Goal: Task Accomplishment & Management: Use online tool/utility

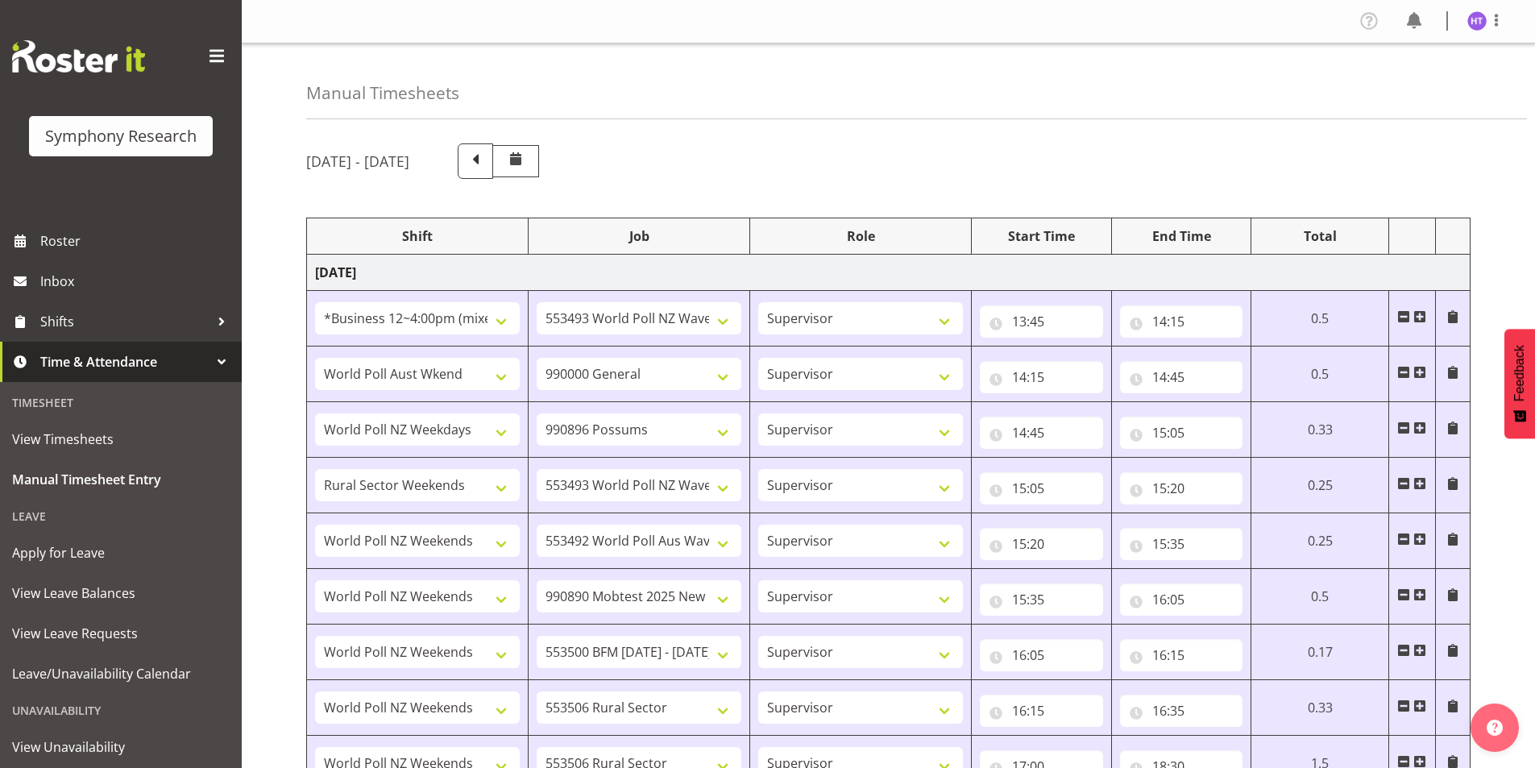
select select "81741"
select select "10527"
select select "45"
select select "11547"
select select "743"
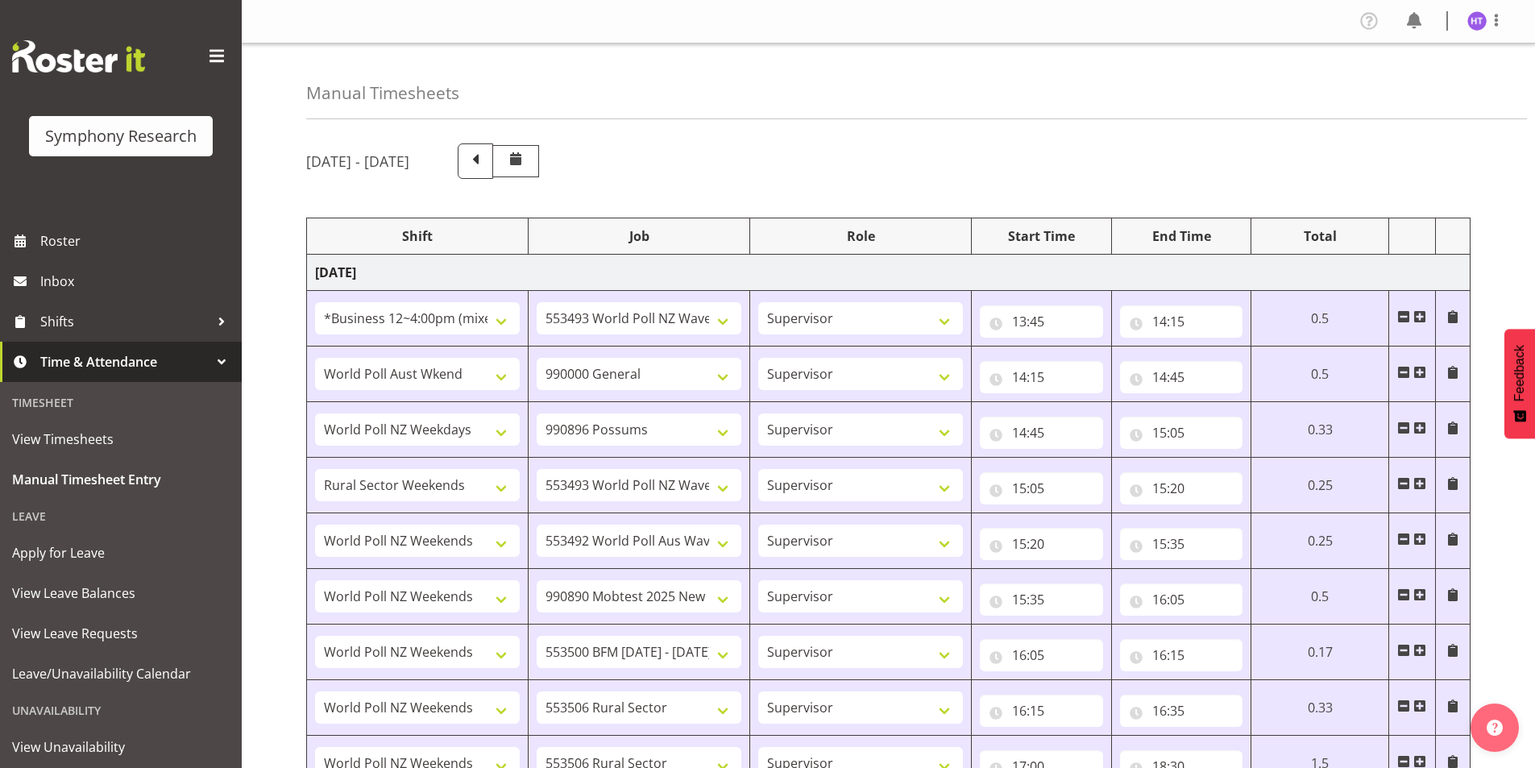
select select "45"
select select "41604"
select select "10633"
select select "45"
select select "81299"
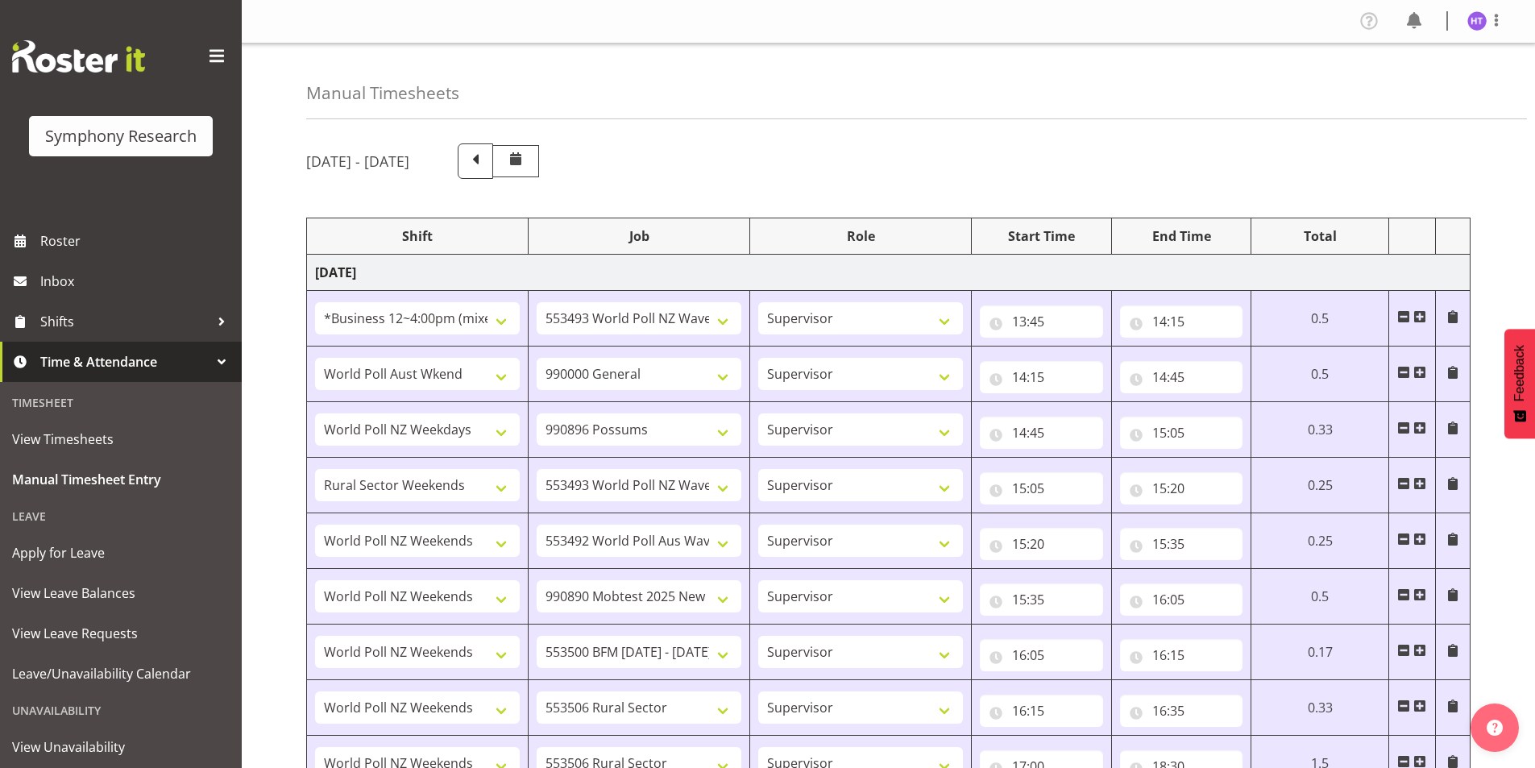
select select "10527"
select select "45"
select select "41319"
select select "10499"
select select "45"
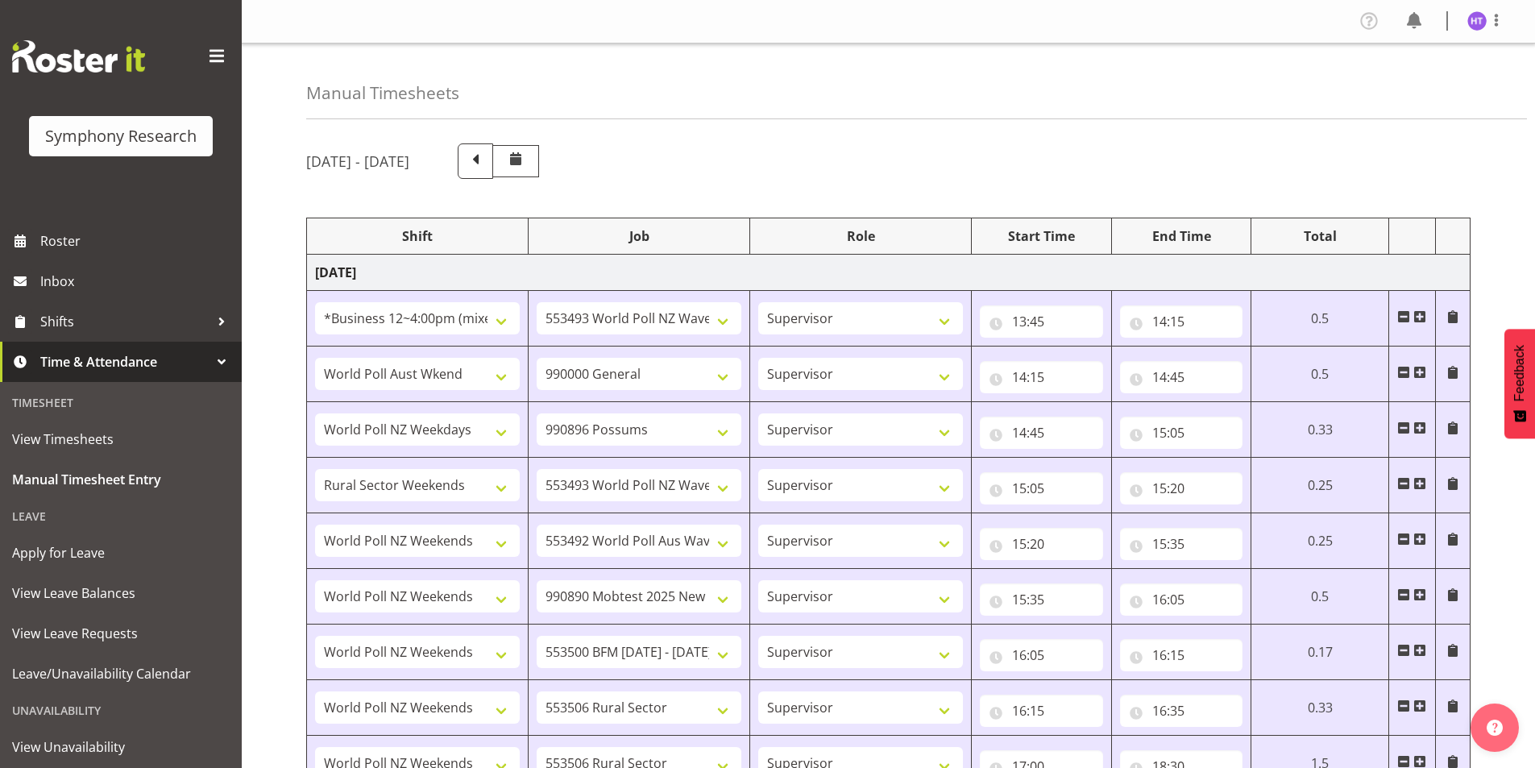
select select "41319"
select select "10485"
select select "45"
select select "41319"
select select "10242"
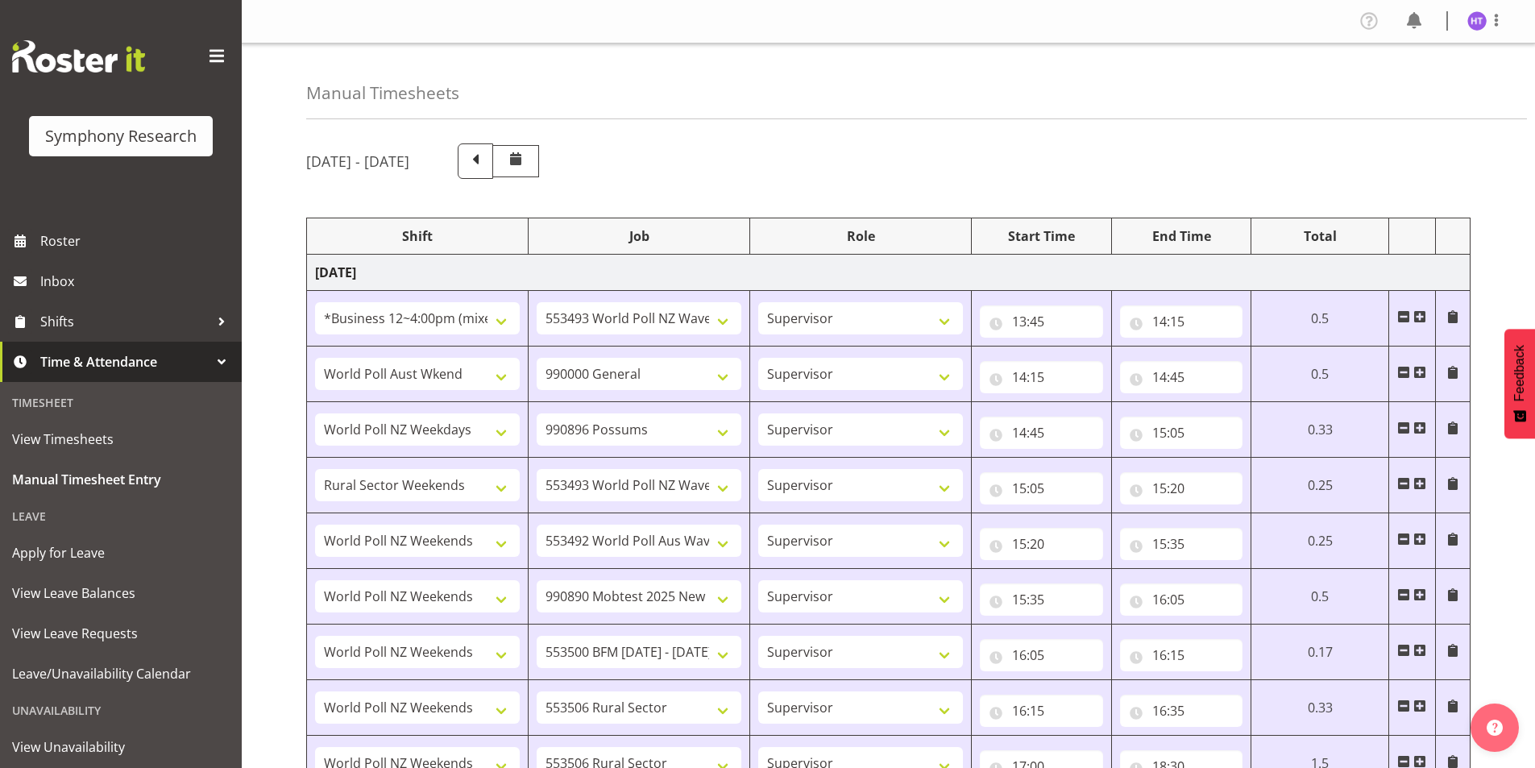
select select "45"
select select "41319"
select select "10587"
select select "45"
select select "41319"
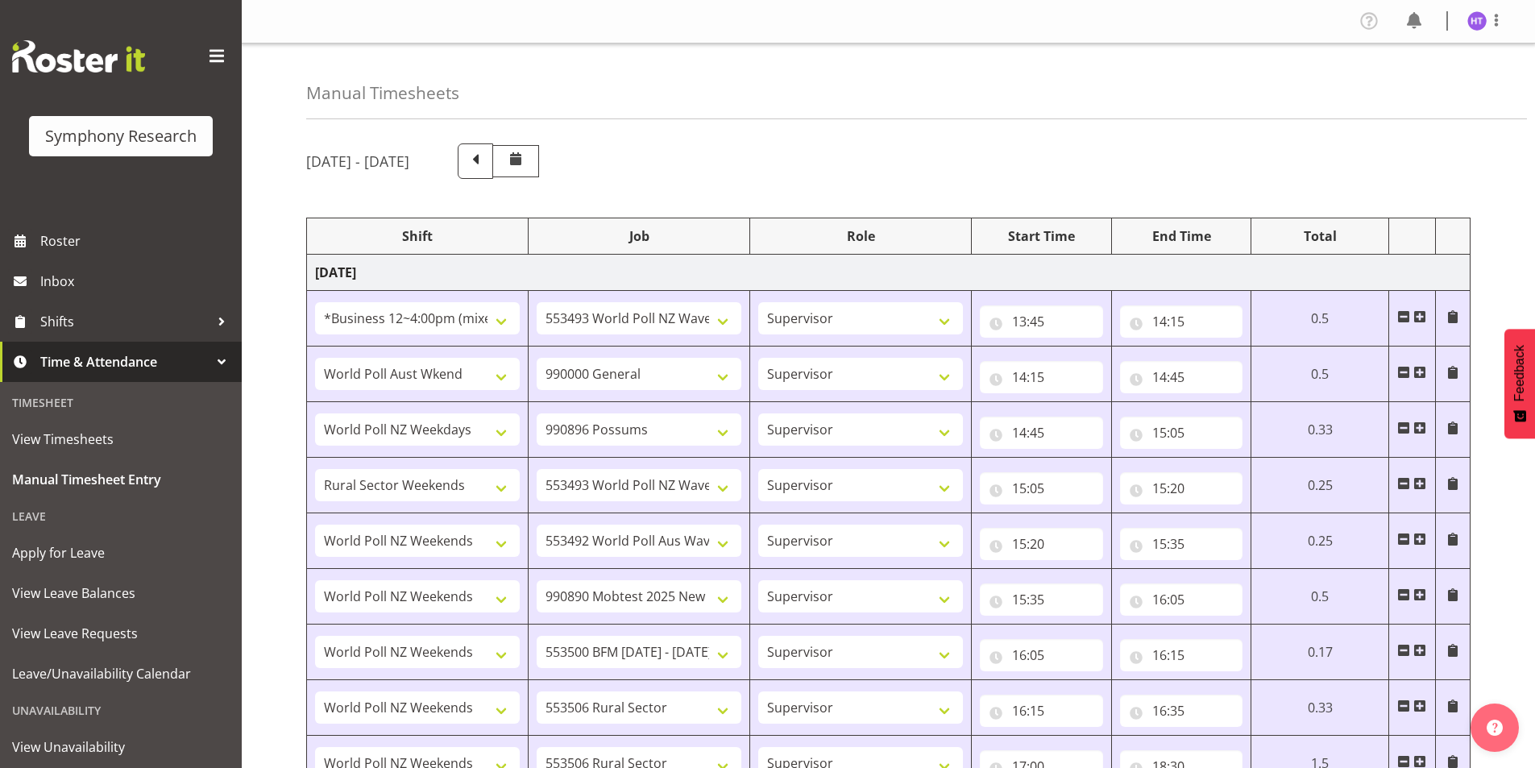
select select "10587"
select select "45"
select select "41319"
select select "10499"
select select "45"
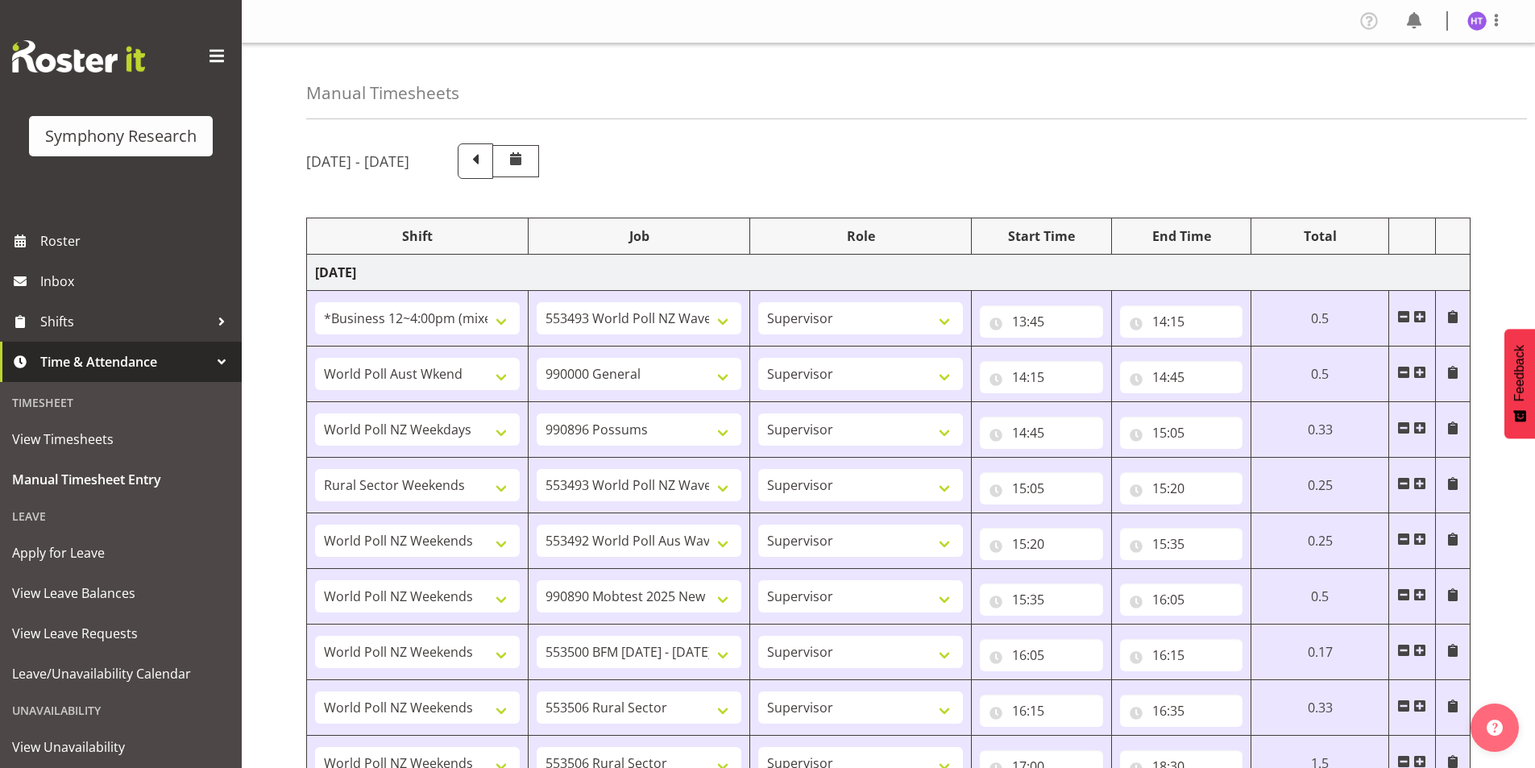
select select "41319"
select select "10527"
select select "45"
select select "41319"
select select "10585"
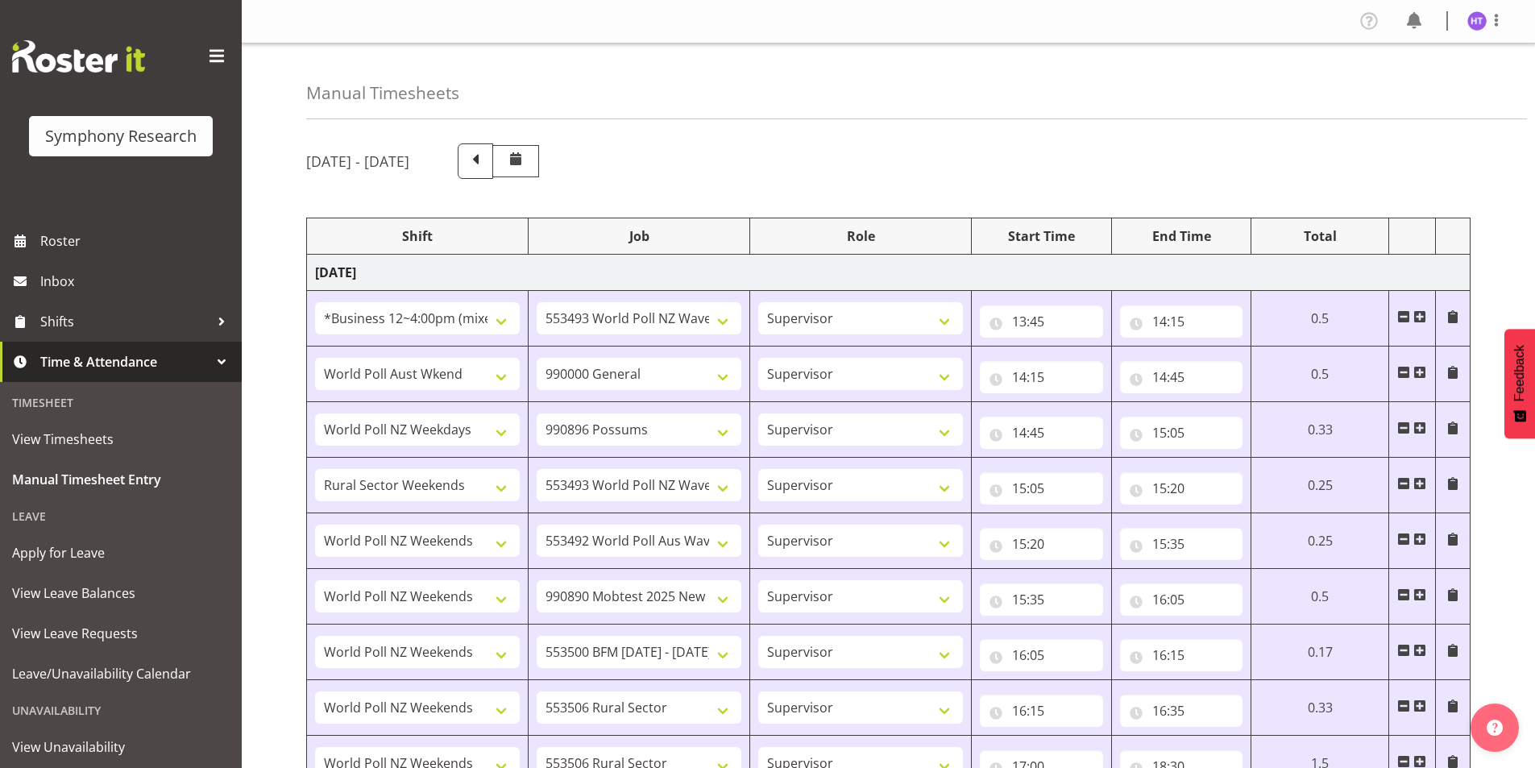
select select "45"
select select "41604"
select select "743"
select select "45"
select select "81741"
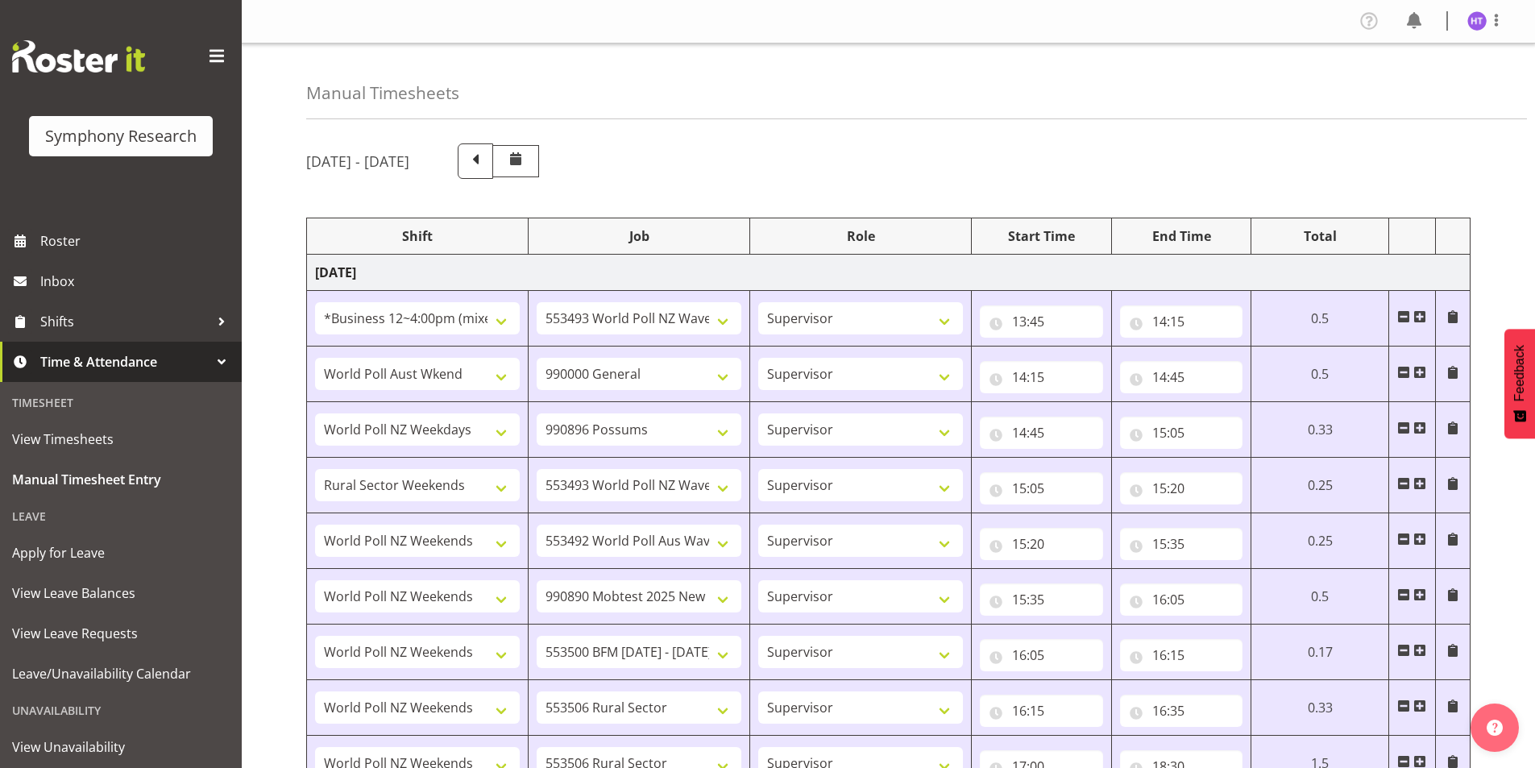
select select "10633"
select select "45"
select select "26078"
select select "10587"
select select "45"
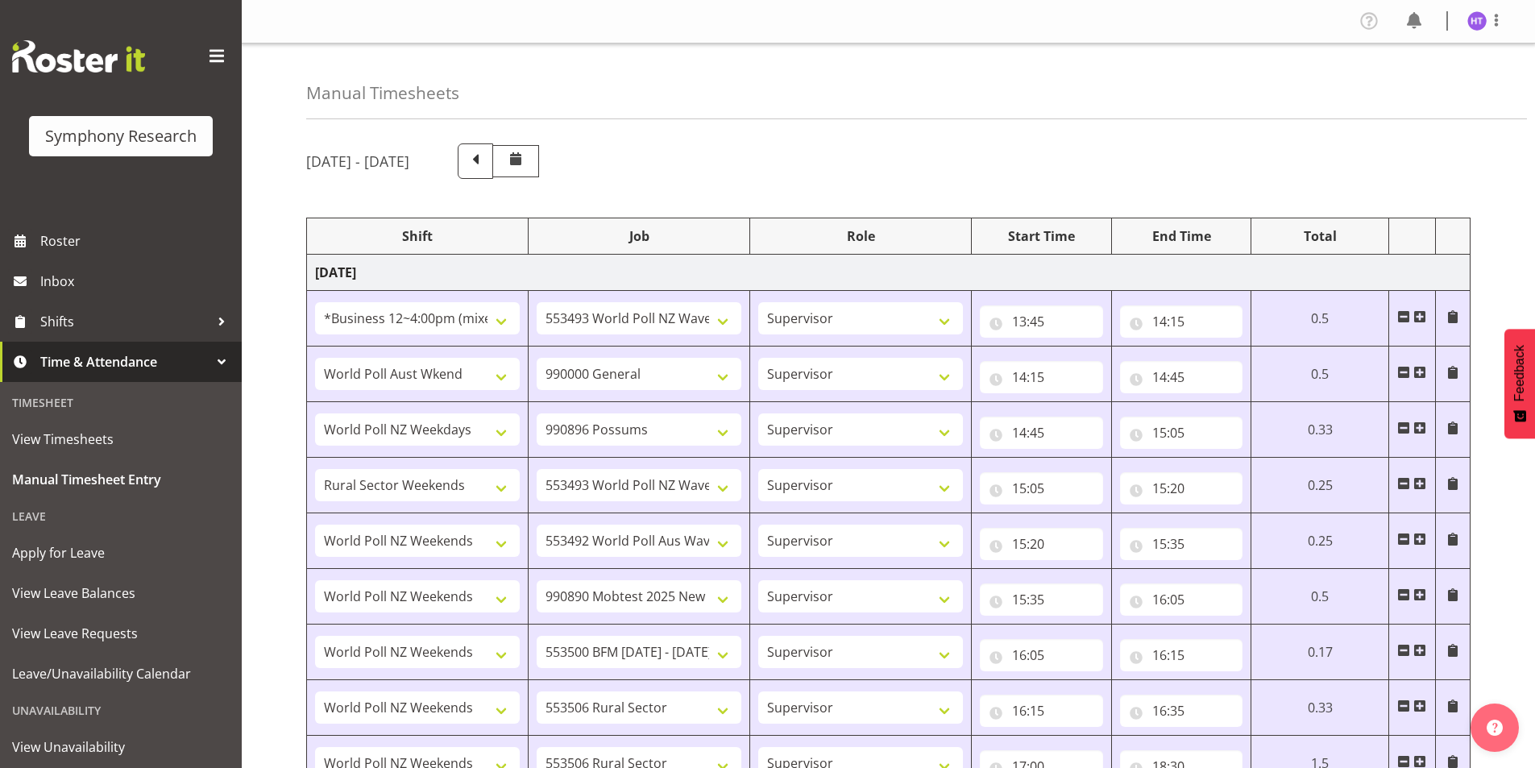
select select "1607"
select select "10527"
select select "45"
select select "57511"
select select "10499"
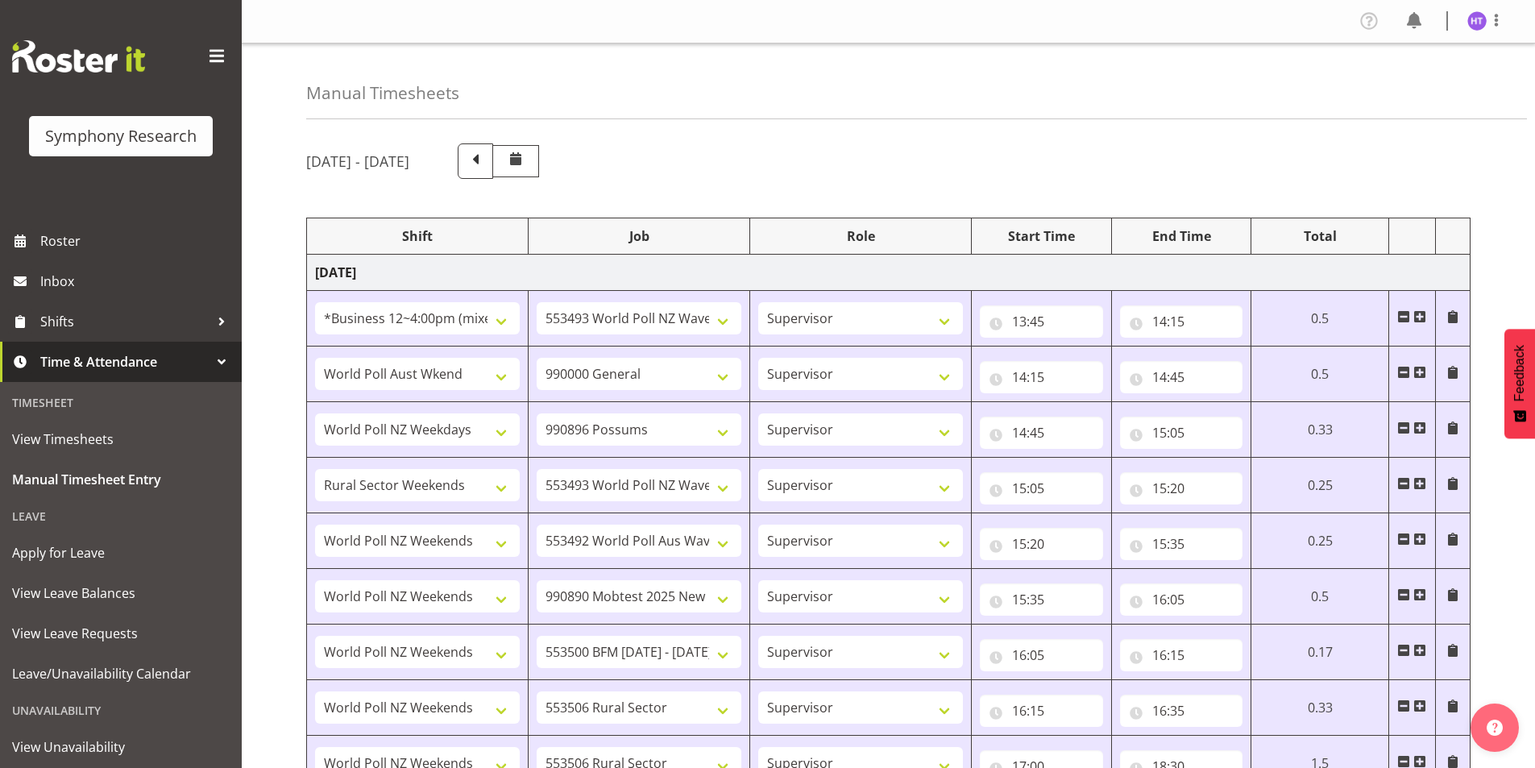
select select "45"
select select "41319"
select select "10587"
select select "45"
select select "41319"
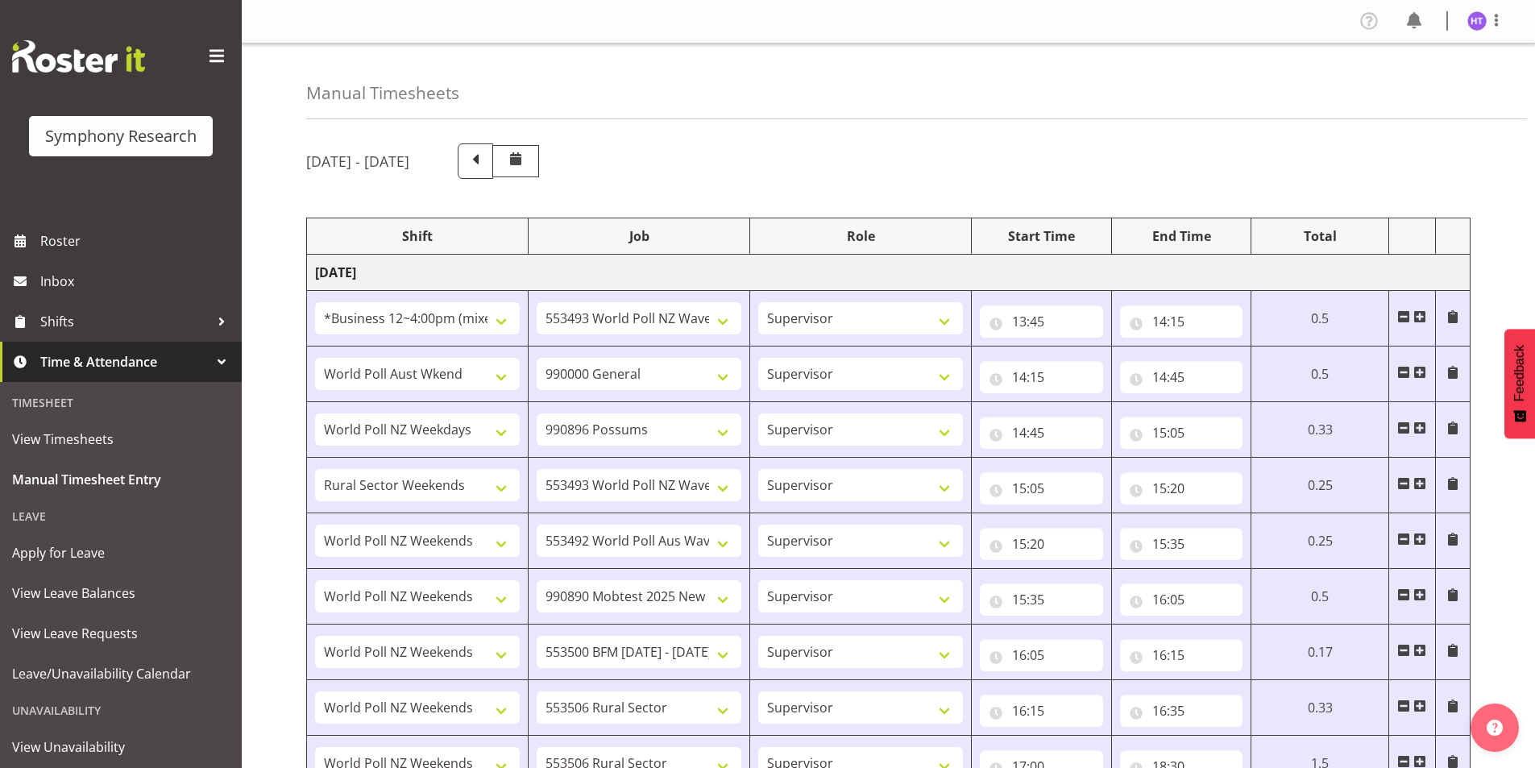
select select "10633"
select select "45"
select select "41319"
select select "10587"
select select "45"
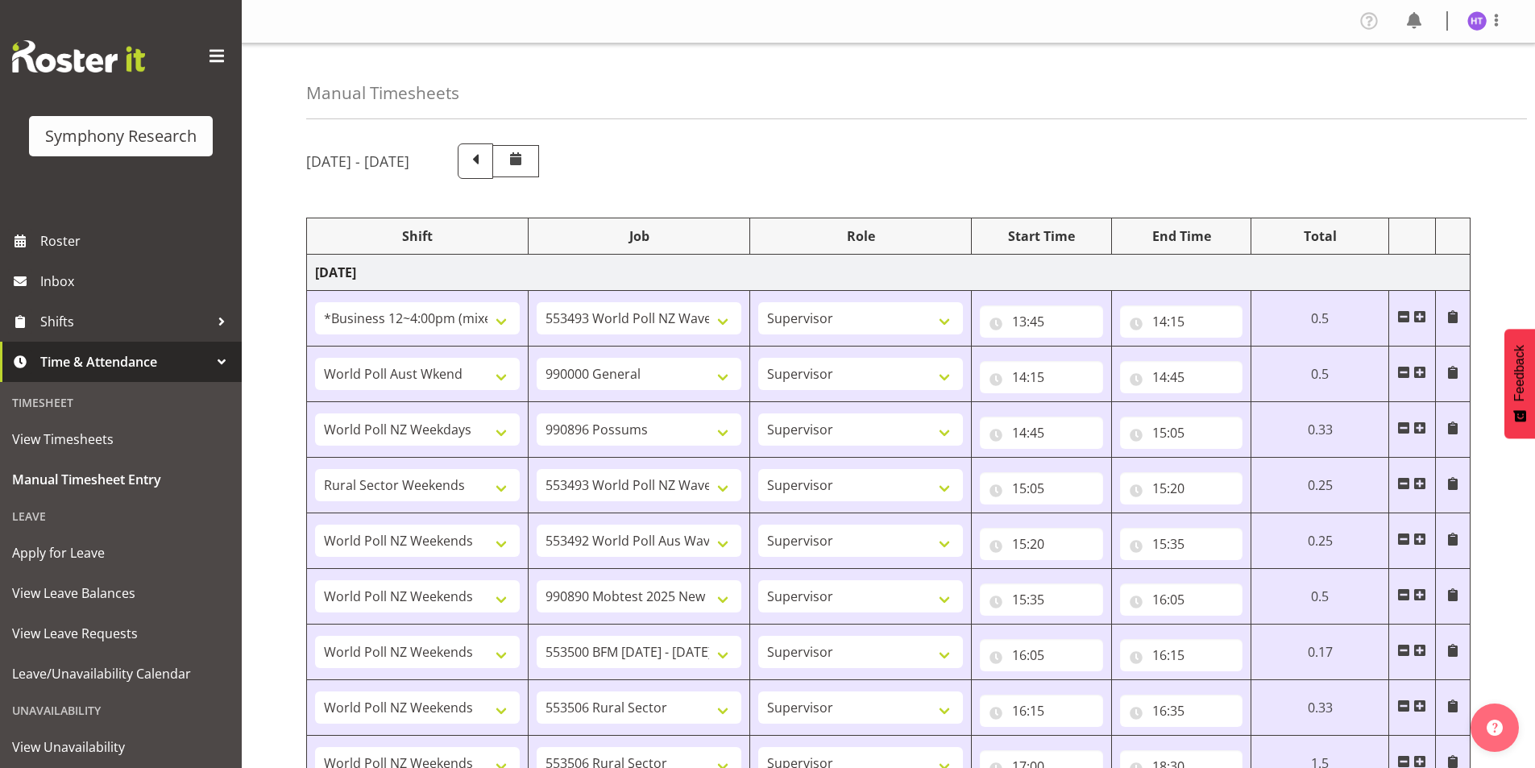
select select "41319"
select select "10527"
select select "45"
select select "41604"
select select "10499"
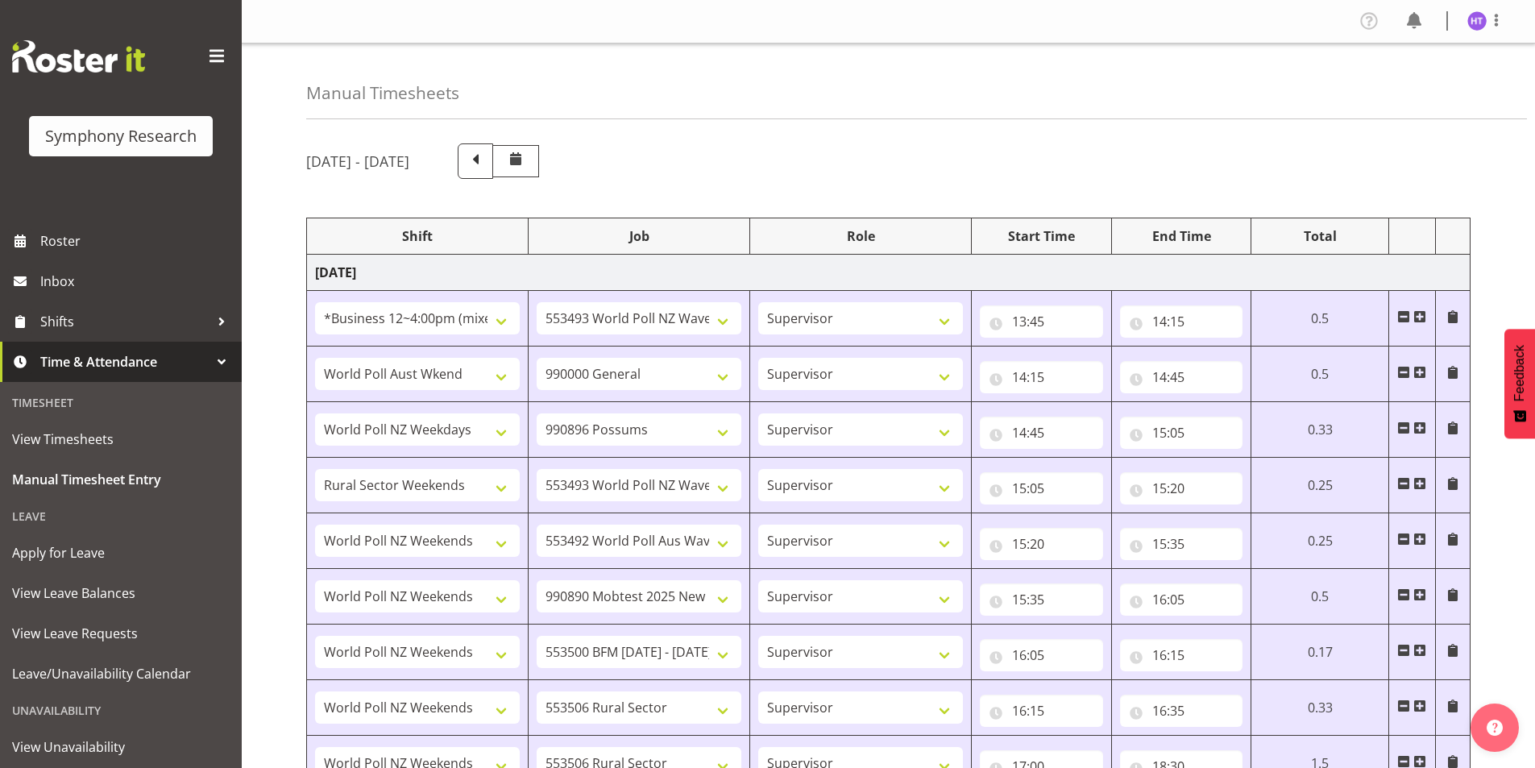
select select "45"
select select "41319"
select select "743"
select select "45"
select select "41319"
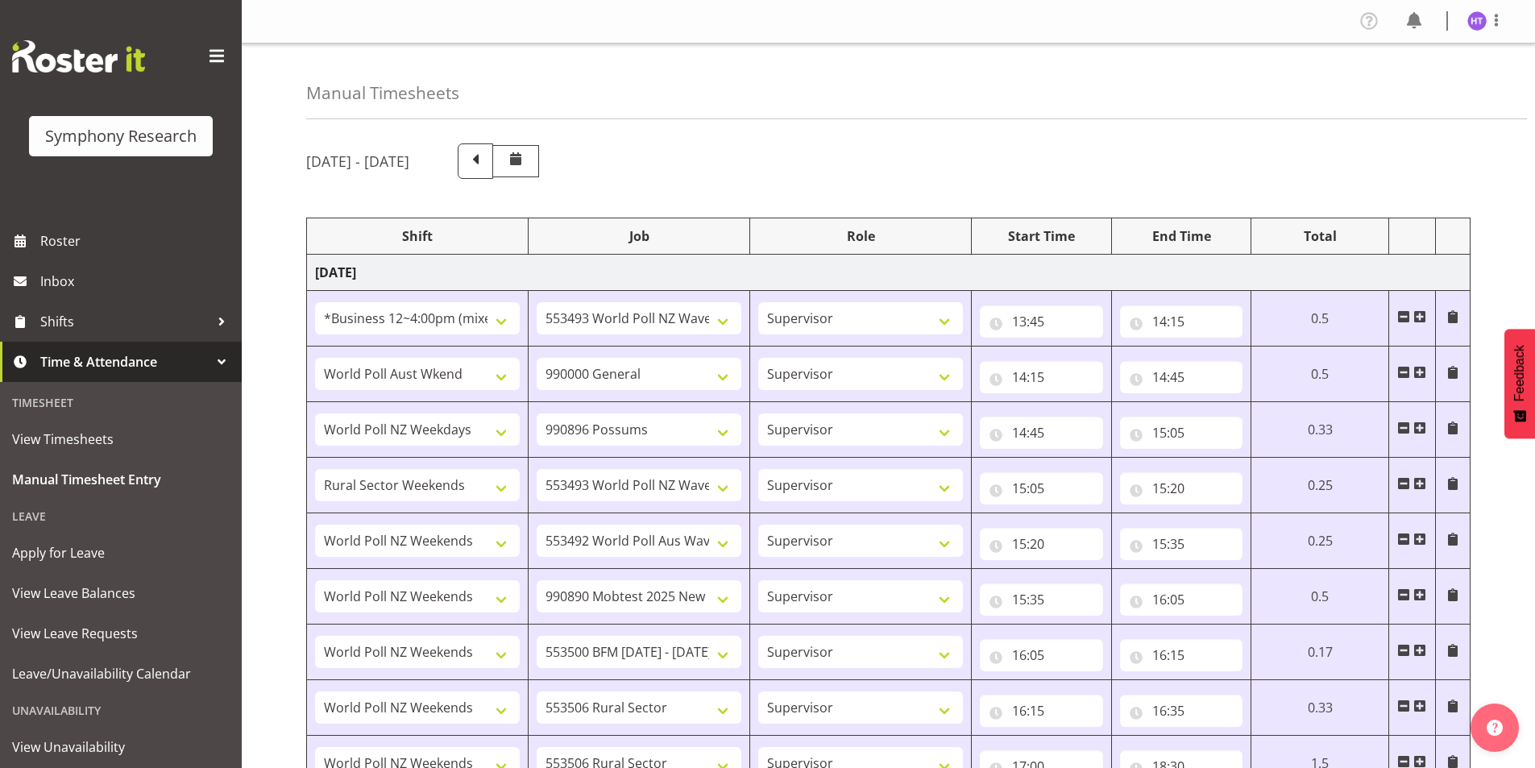
select select "10499"
select select "45"
select select "41604"
select select "9426"
select select "45"
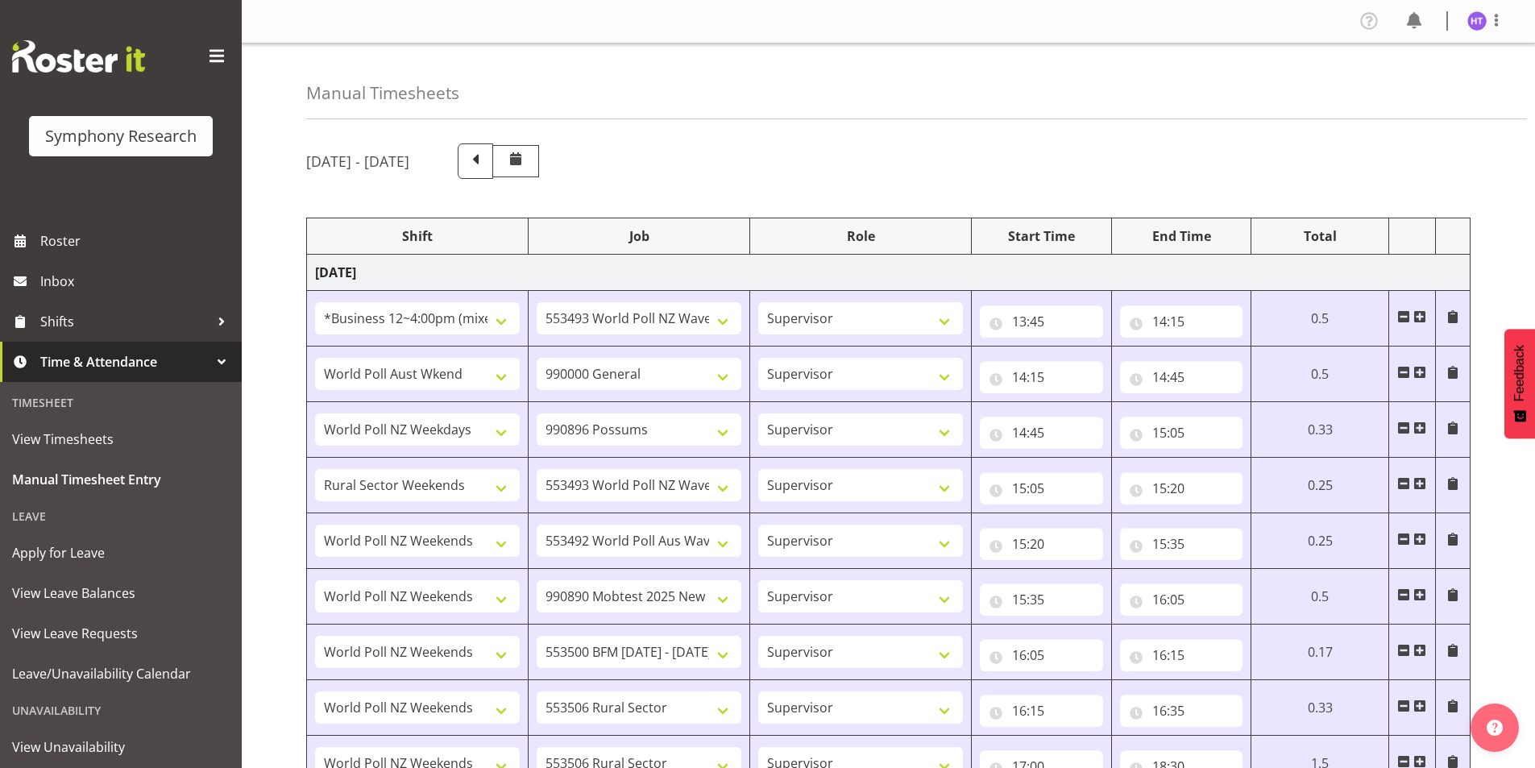
select select "41319"
select select "10242"
select select "45"
select select "4583"
select select "10527"
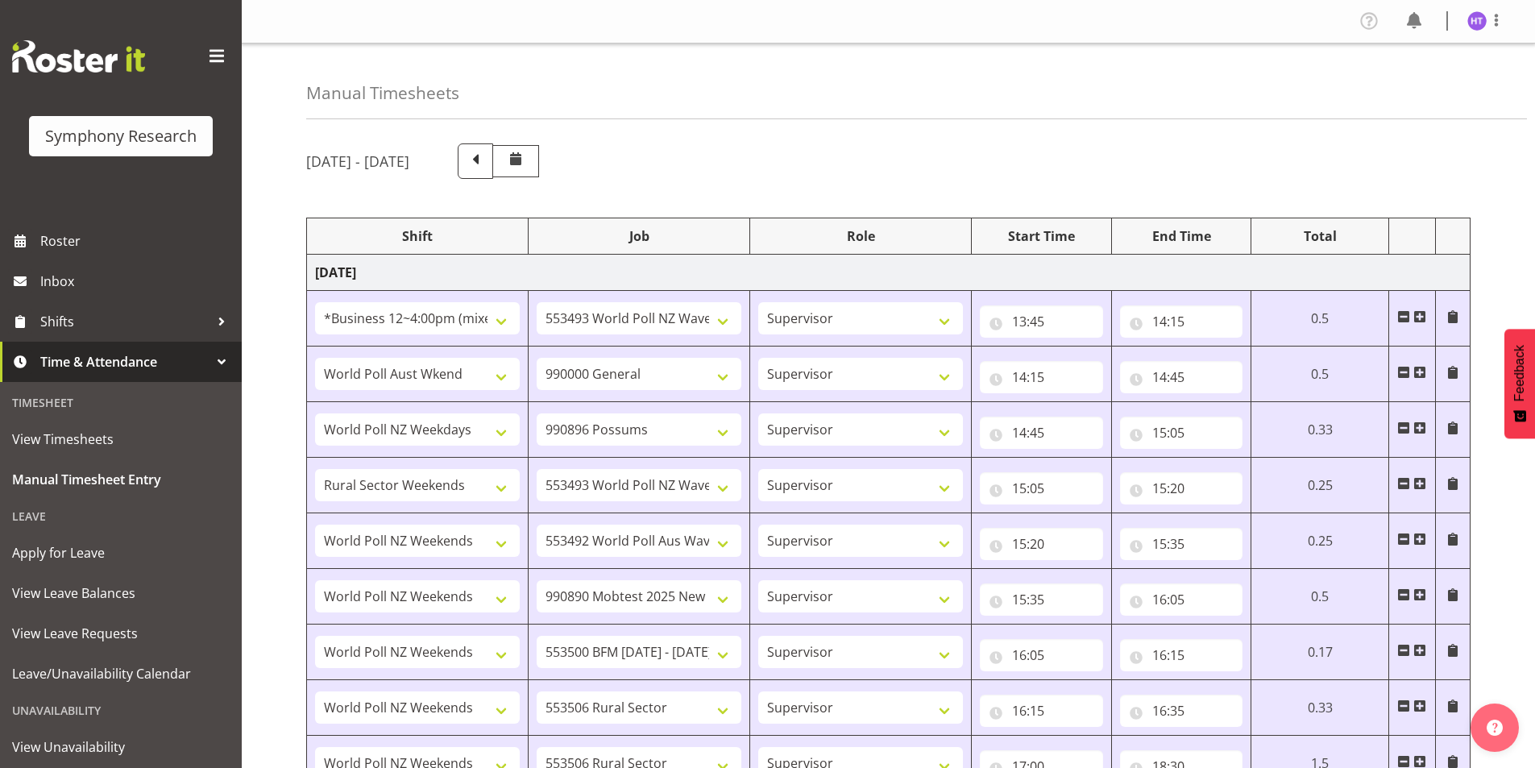
select select "45"
select select "41319"
select select "10499"
select select "45"
select select "41319"
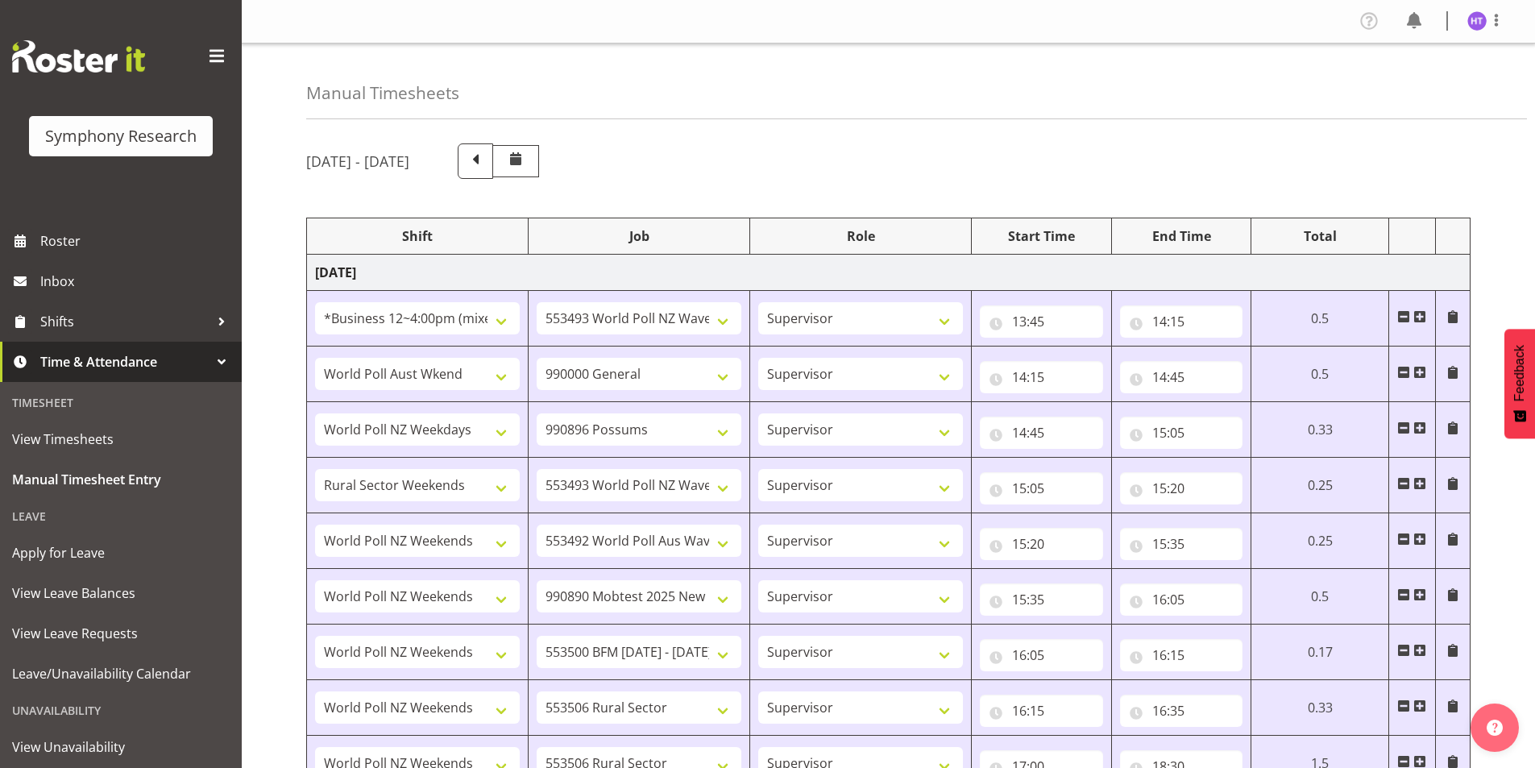
select select "10587"
select select "45"
select select "41319"
select select "743"
select select "45"
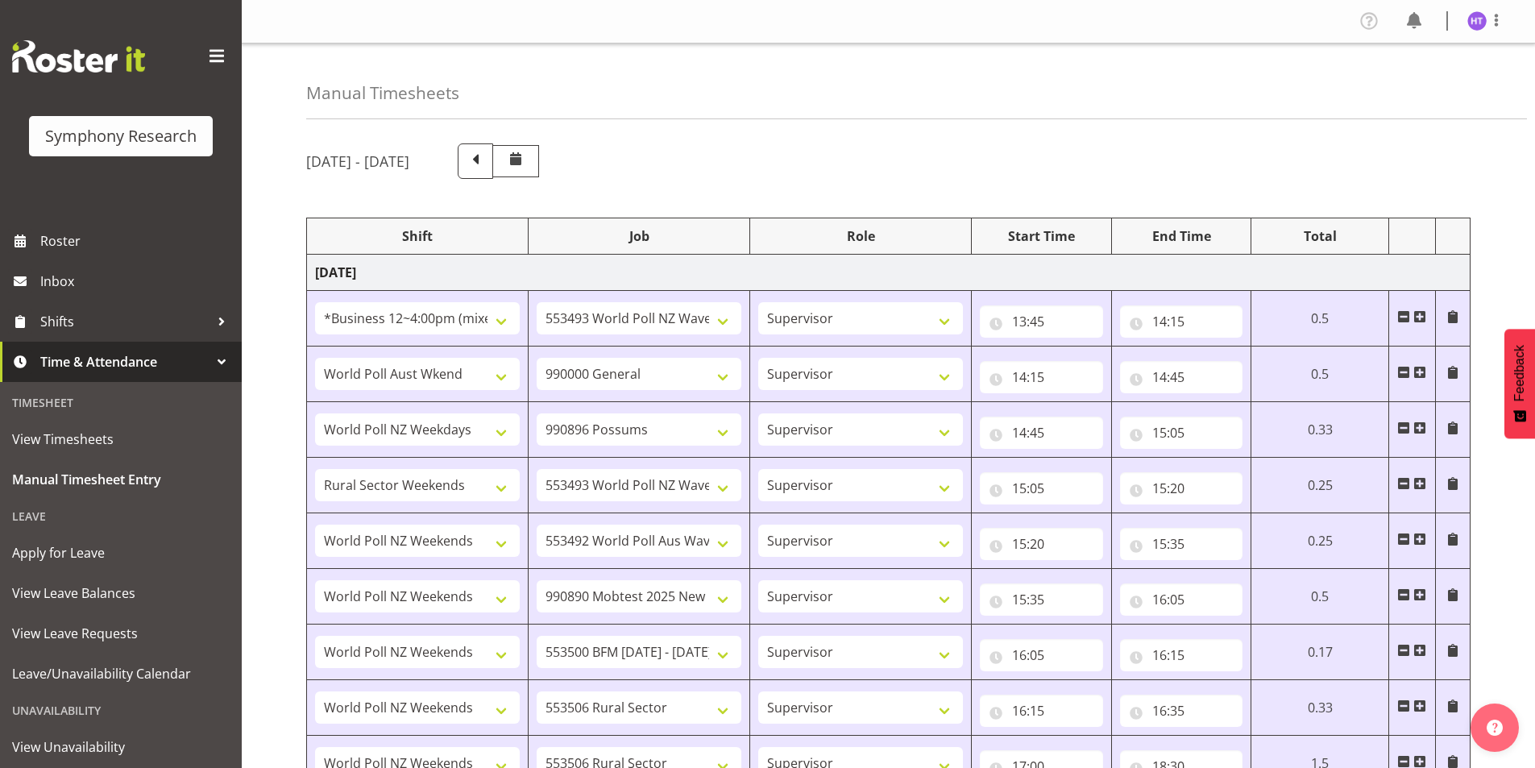
select select "41319"
select select "10587"
select select "45"
select select "41319"
select select "10527"
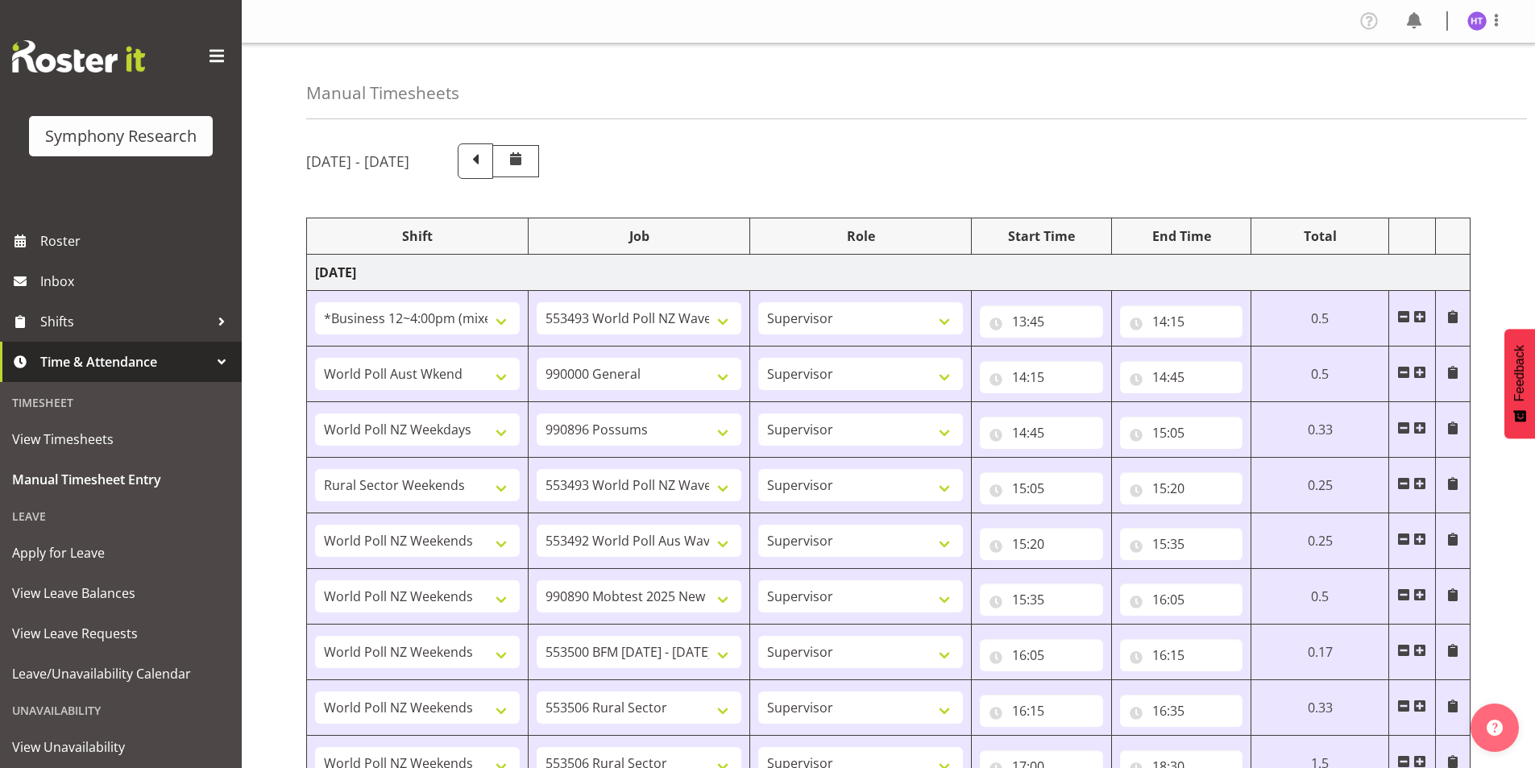
select select "45"
select select "41319"
select select "10499"
select select "45"
select select "11547"
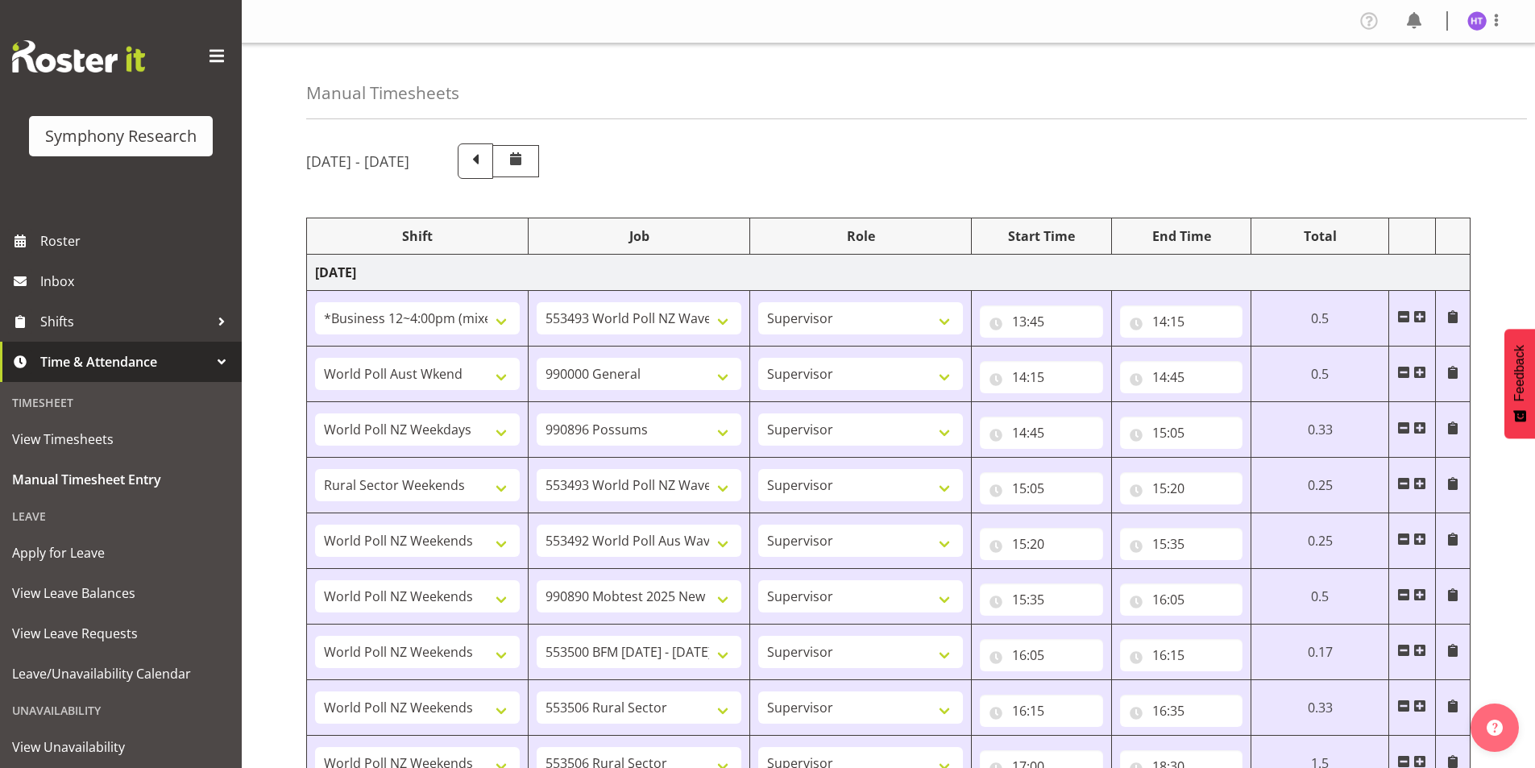
select select "10499"
select select "45"
select select "41319"
select select "10527"
select select "45"
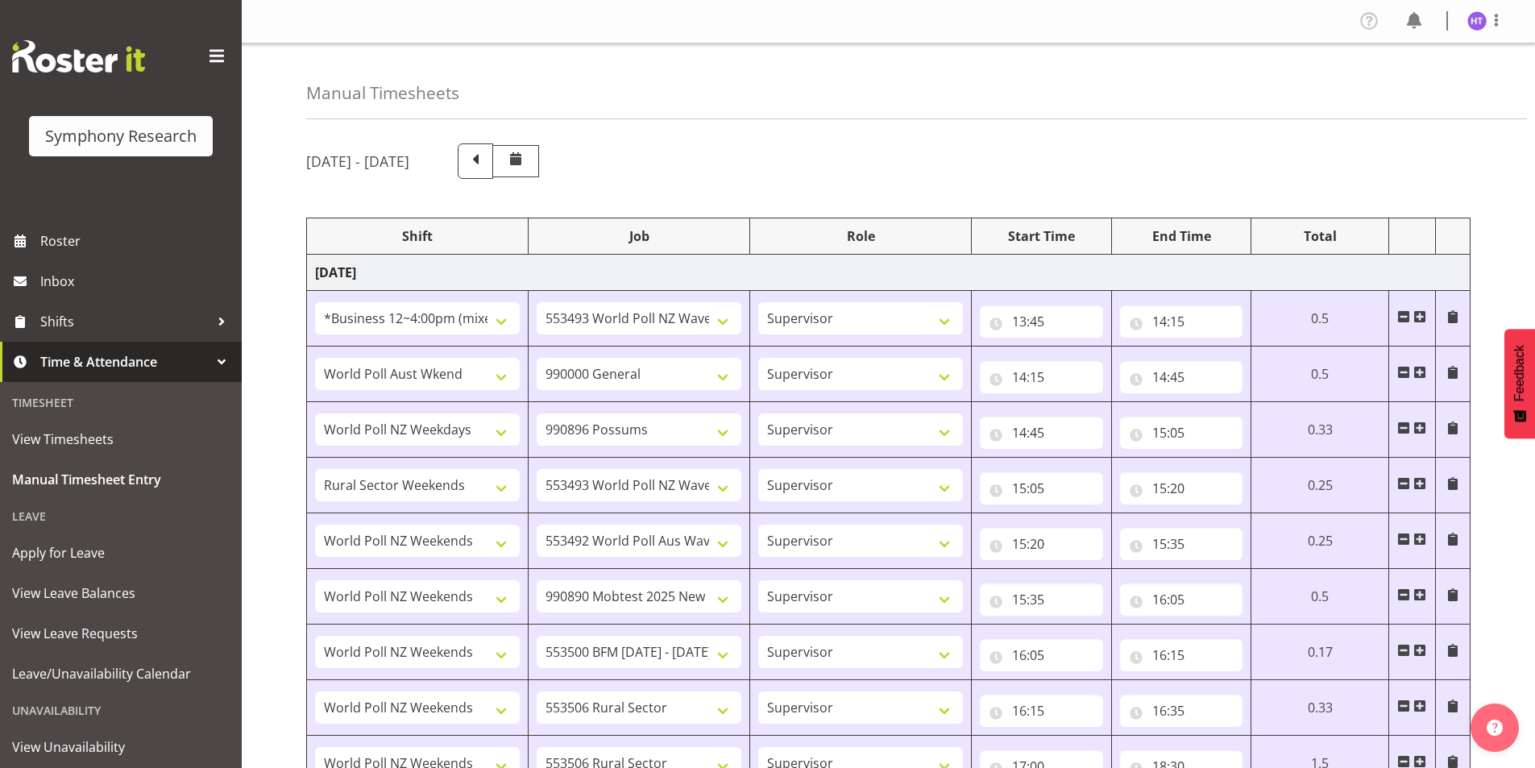
select select "41319"
select select "10587"
select select "45"
select select "41319"
select select "10485"
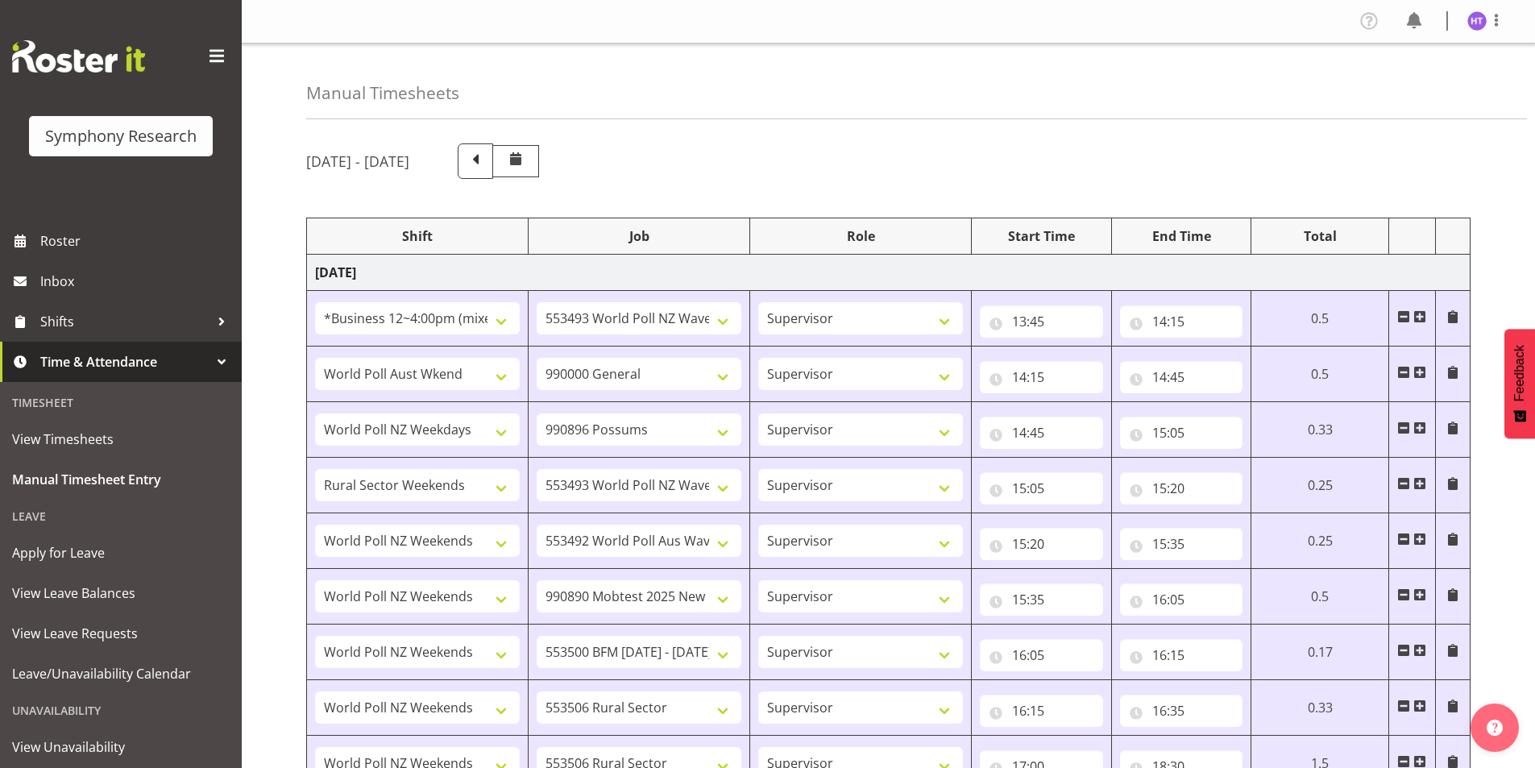
select select "45"
select select "41319"
select select "743"
select select "45"
select select "41319"
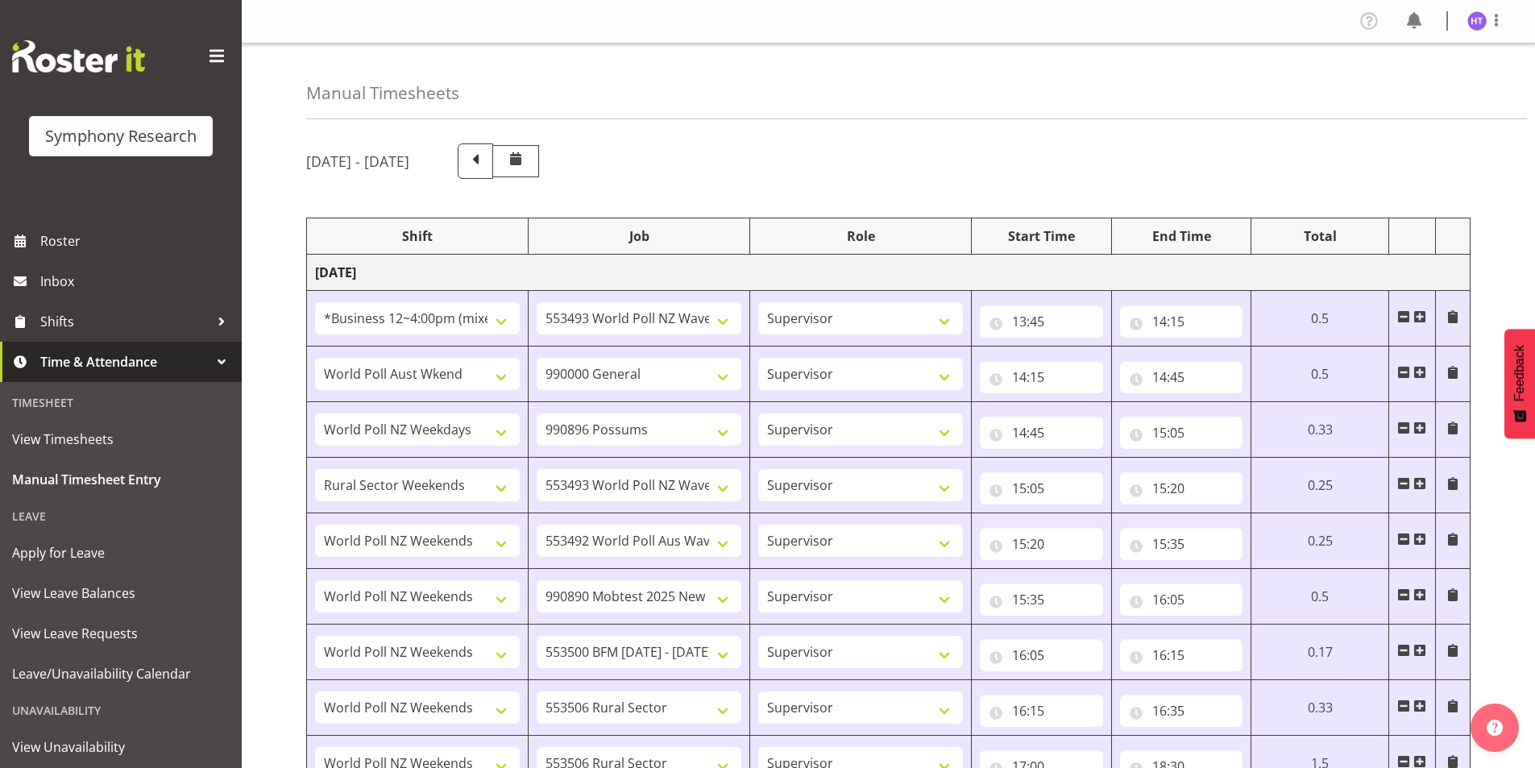
select select "10242"
select select "45"
select select "41319"
select select "10499"
select select "45"
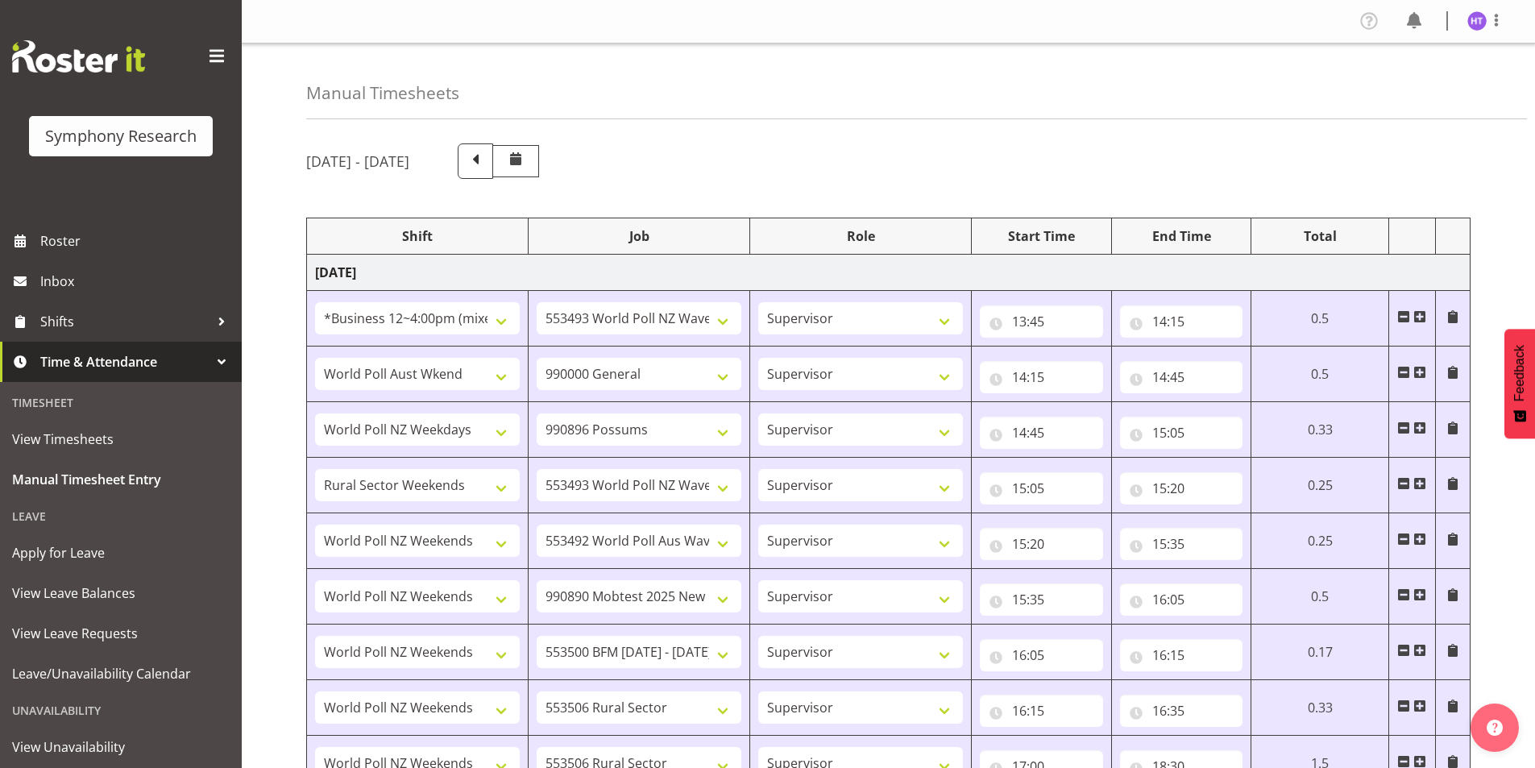
select select "41319"
select select "10587"
select select "45"
select select "41319"
select select "10575"
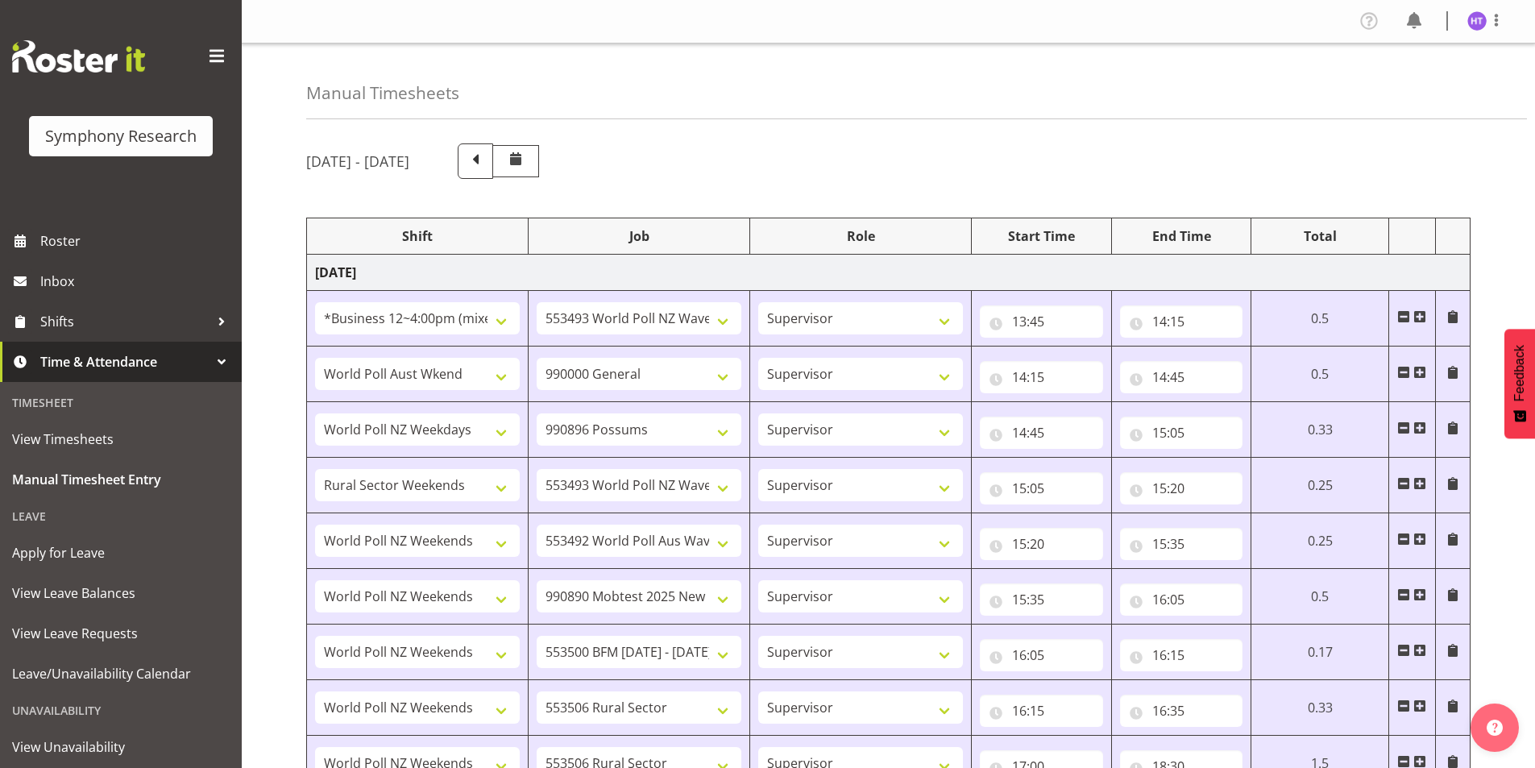
select select "45"
select select "41604"
select select "10499"
select select "45"
select select "41319"
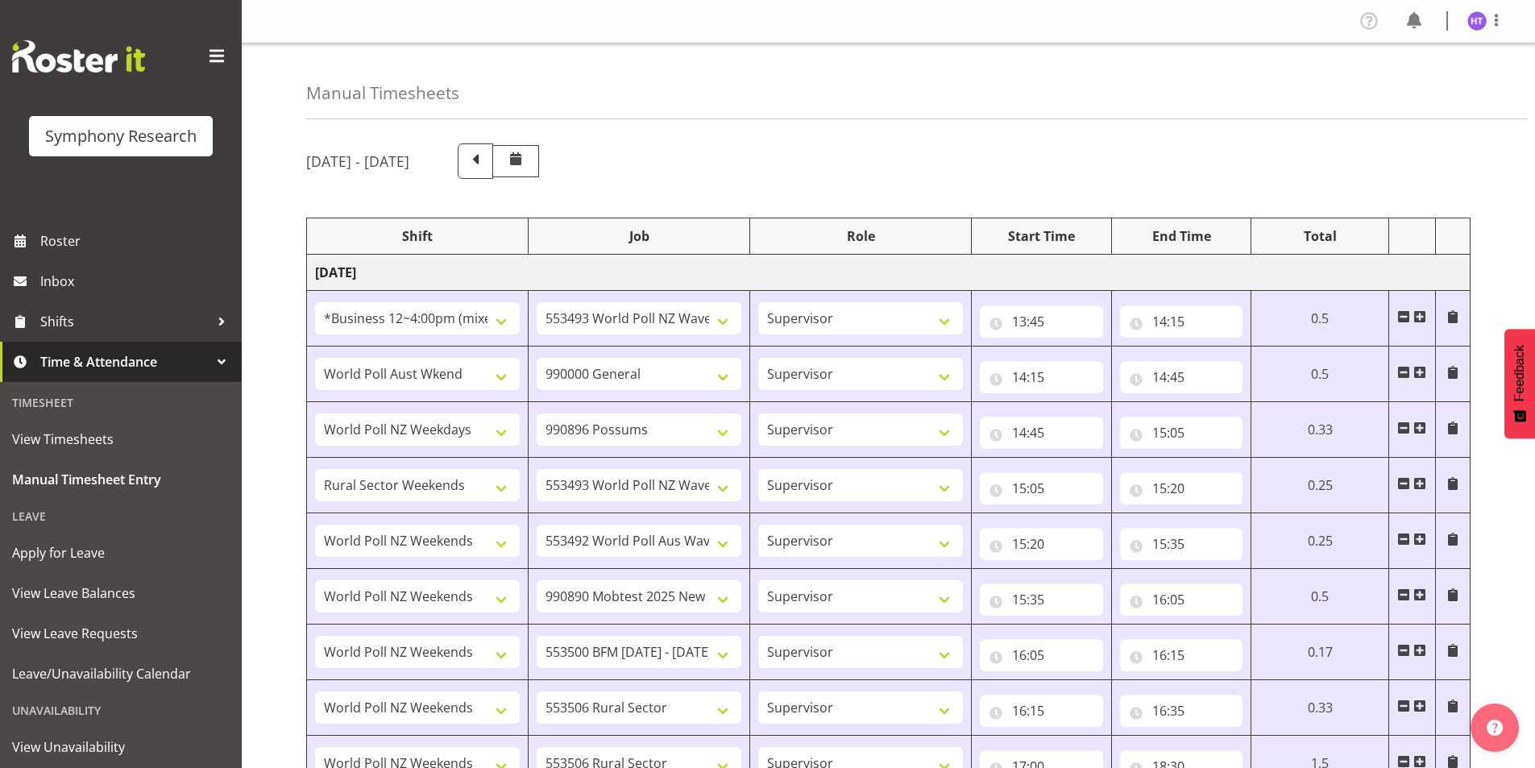
select select "743"
select select "45"
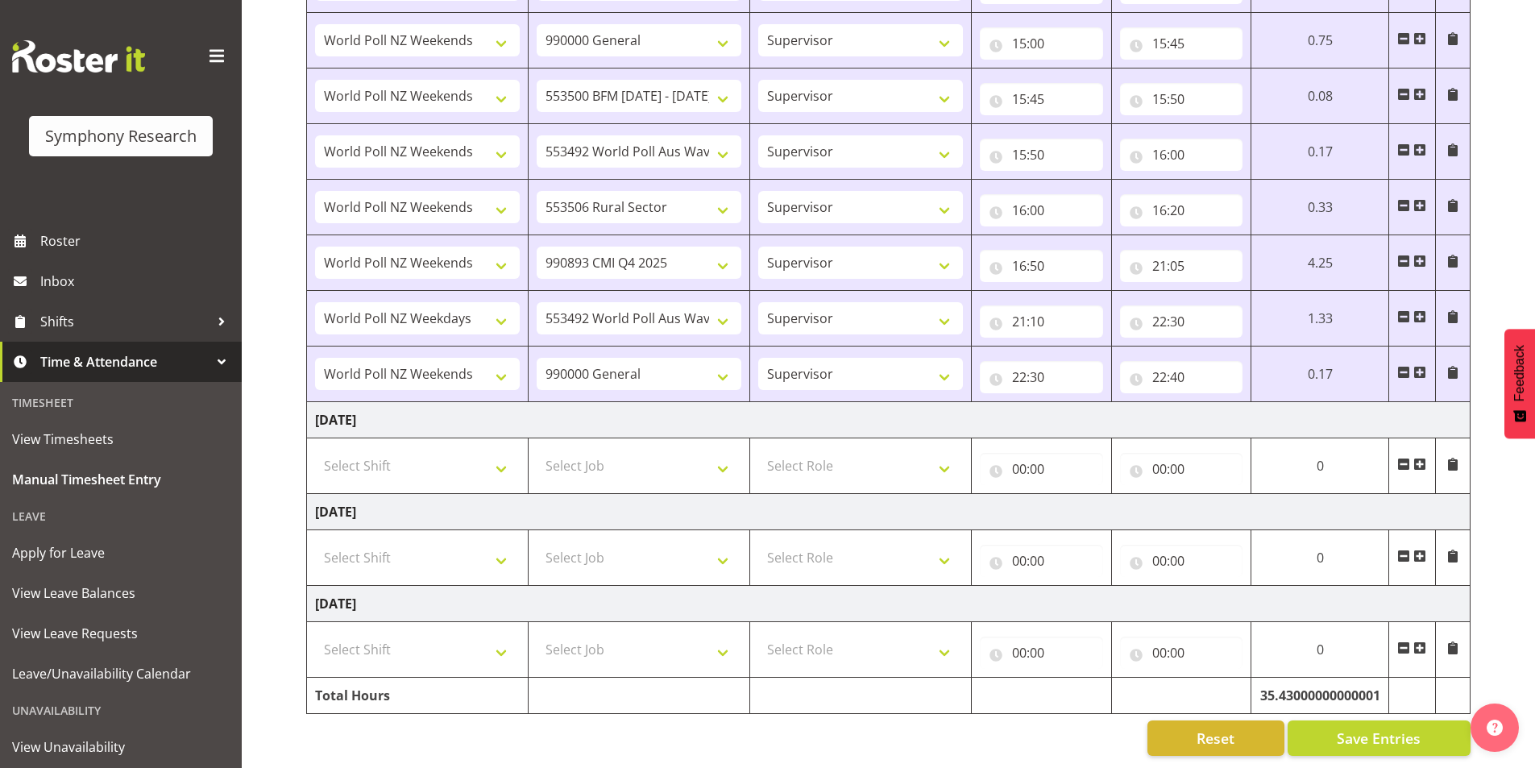
scroll to position [2455, 0]
click at [1336, 723] on button "Save Entries" at bounding box center [1378, 737] width 183 height 35
